Goal: Check status: Check status

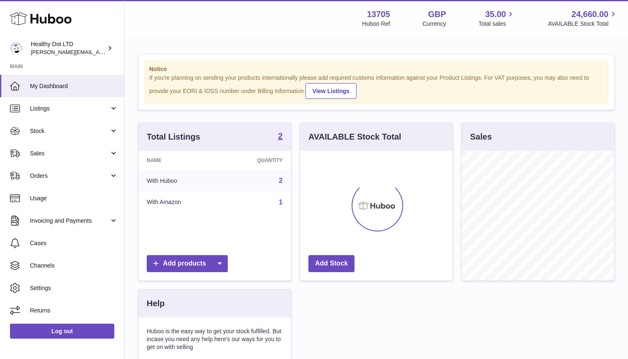
scroll to position [130, 153]
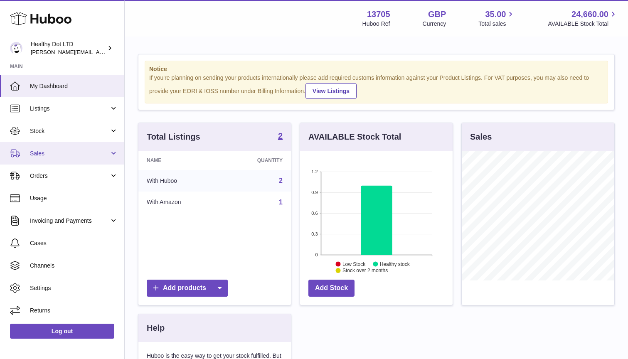
click at [91, 154] on span "Sales" at bounding box center [69, 154] width 79 height 8
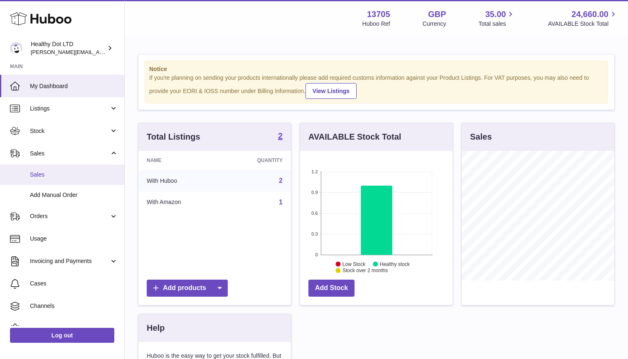
click at [84, 170] on link "Sales" at bounding box center [62, 175] width 124 height 20
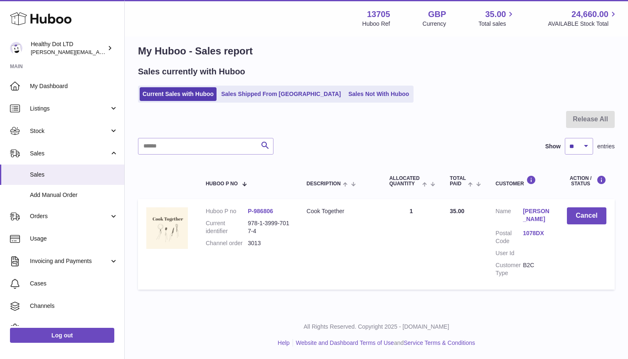
scroll to position [13, 0]
click at [255, 92] on link "Sales Shipped From [GEOGRAPHIC_DATA]" at bounding box center [281, 94] width 126 height 14
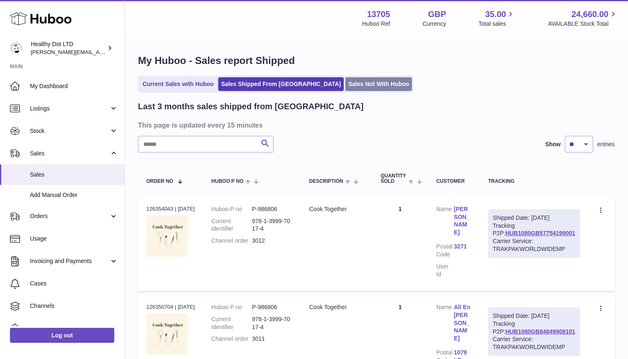
click at [345, 89] on link "Sales Not With Huboo" at bounding box center [378, 84] width 67 height 14
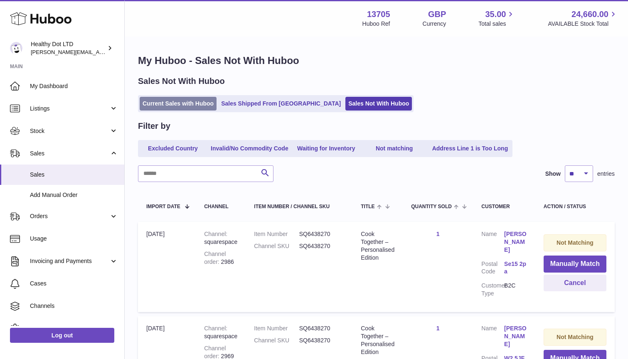
click at [199, 103] on link "Current Sales with Huboo" at bounding box center [178, 104] width 77 height 14
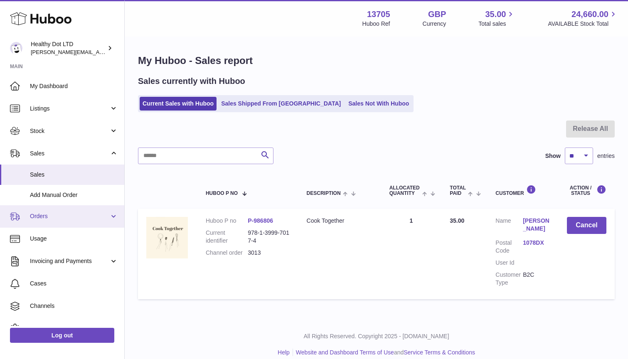
click at [54, 217] on span "Orders" at bounding box center [69, 216] width 79 height 8
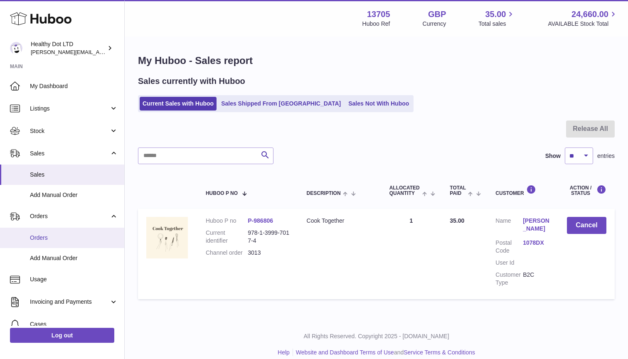
click at [52, 237] on span "Orders" at bounding box center [74, 238] width 88 height 8
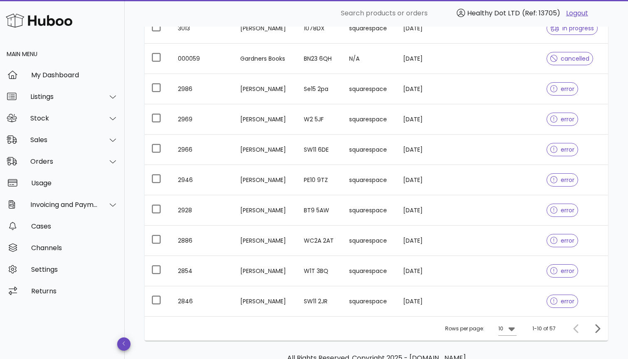
scroll to position [143, 0]
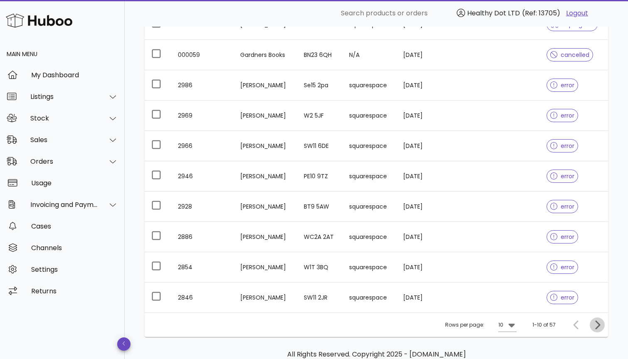
click at [596, 325] on icon "Next page" at bounding box center [597, 325] width 10 height 10
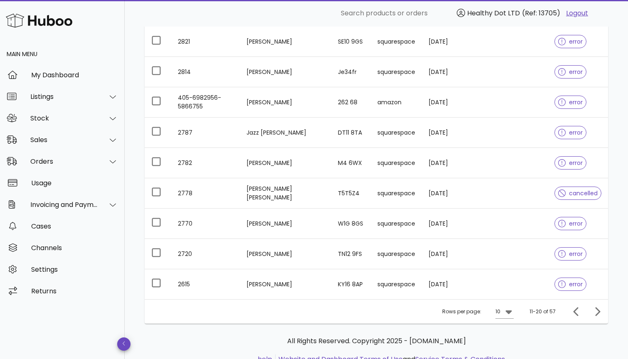
scroll to position [158, 0]
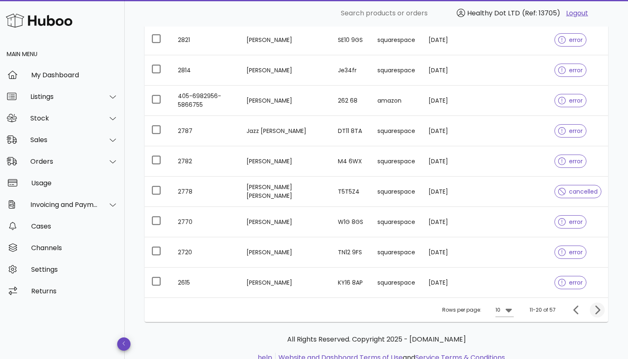
click at [595, 306] on icon "Next page" at bounding box center [597, 310] width 10 height 10
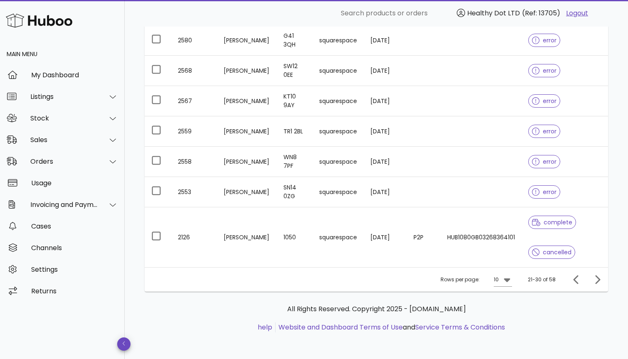
scroll to position [218, 0]
click at [603, 281] on span "Next page" at bounding box center [597, 280] width 15 height 10
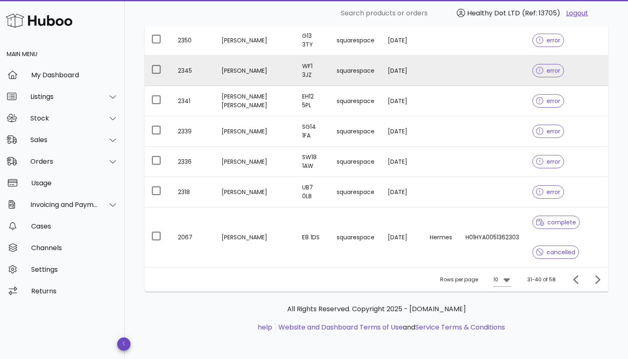
scroll to position [218, 0]
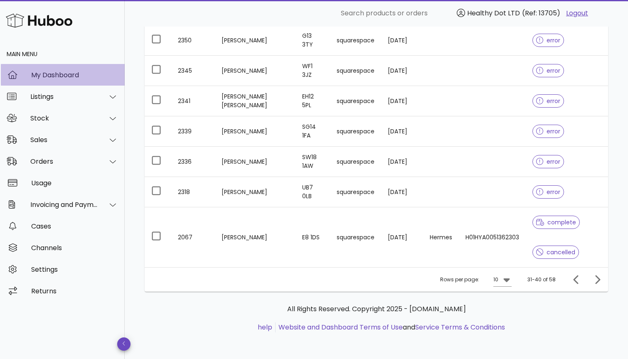
click at [98, 77] on div "My Dashboard" at bounding box center [74, 75] width 87 height 8
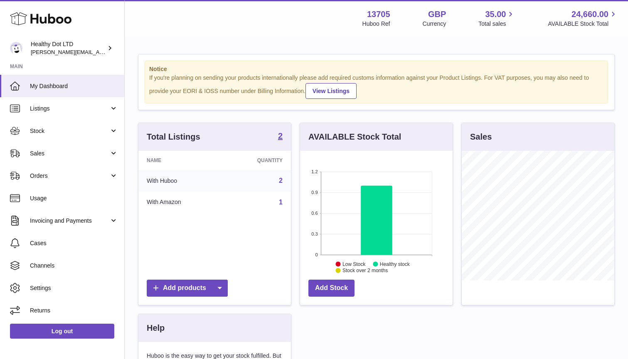
scroll to position [130, 153]
